Goal: Information Seeking & Learning: Learn about a topic

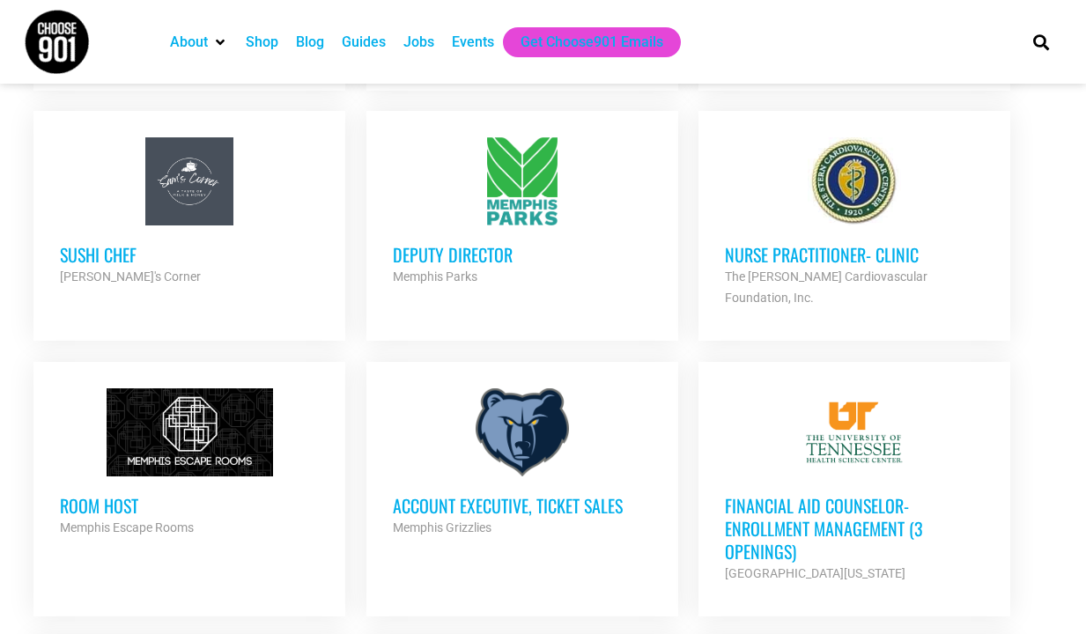
scroll to position [1233, 0]
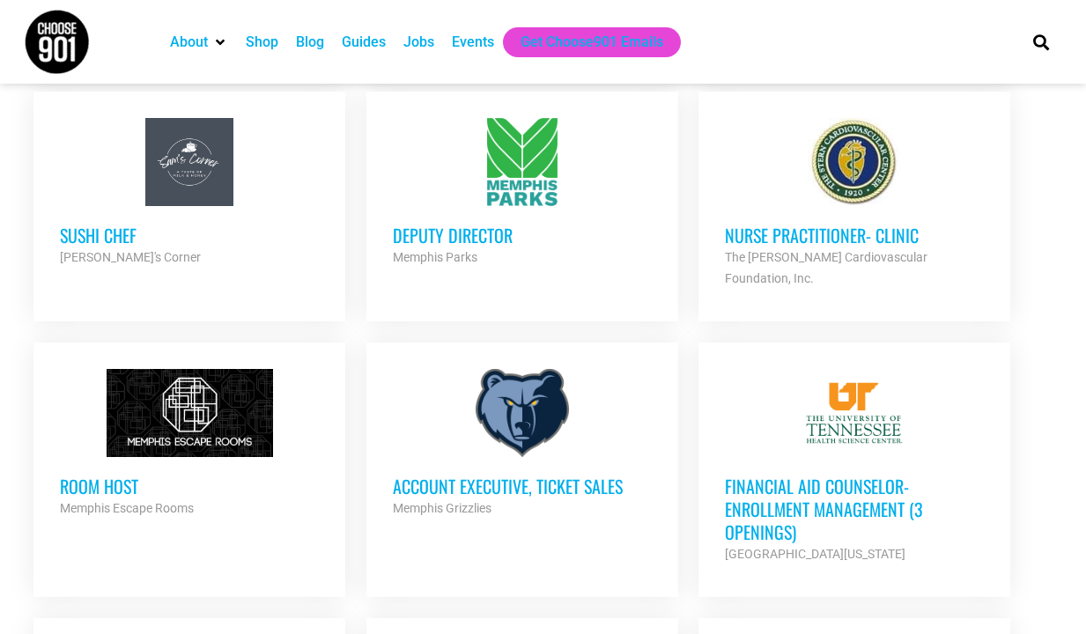
click at [483, 234] on h3 "Deputy Director" at bounding box center [522, 235] width 259 height 23
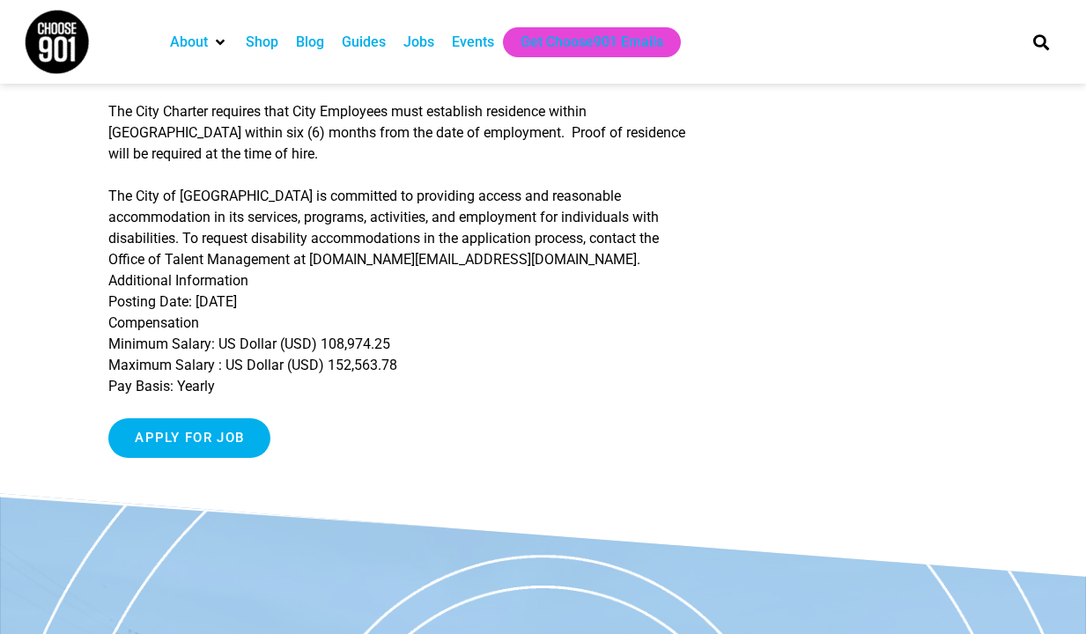
scroll to position [1057, 0]
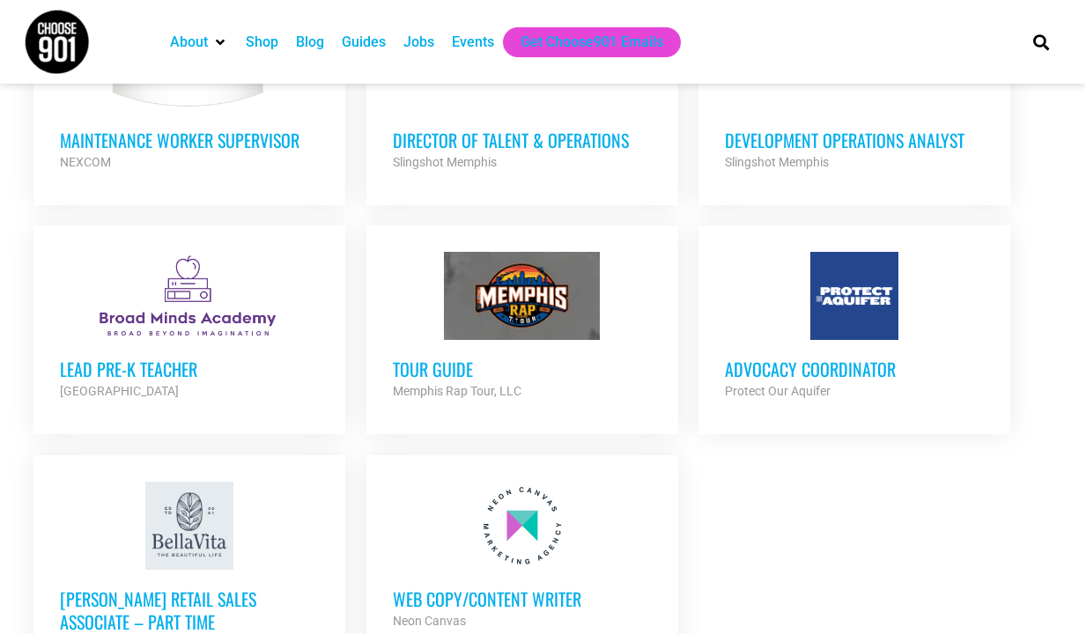
scroll to position [1903, 0]
